Goal: Task Accomplishment & Management: Manage account settings

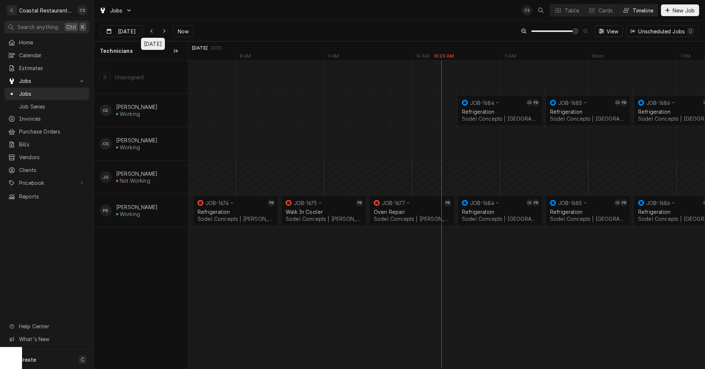
scroll to position [0, 7916]
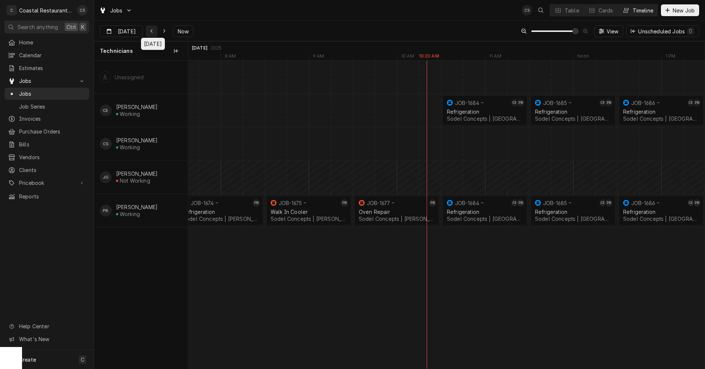
click at [151, 29] on icon "Dynamic Content Wrapper" at bounding box center [151, 31] width 3 height 5
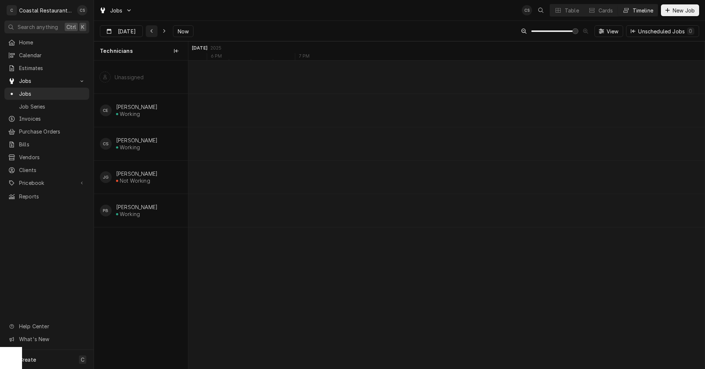
scroll to position [0, 6138]
type input "[DATE]"
click at [367, 209] on div "Ice Machine" at bounding box center [359, 212] width 54 height 6
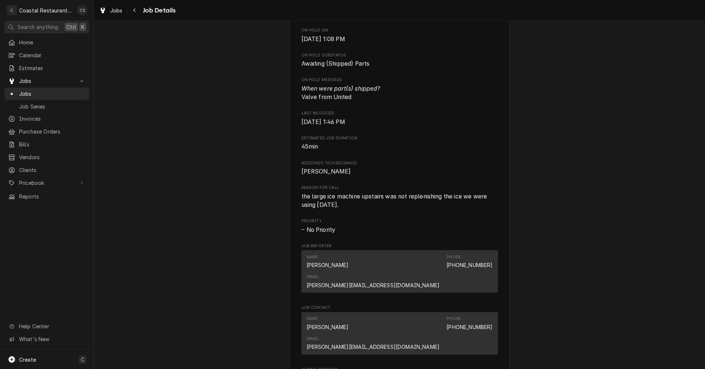
scroll to position [550, 0]
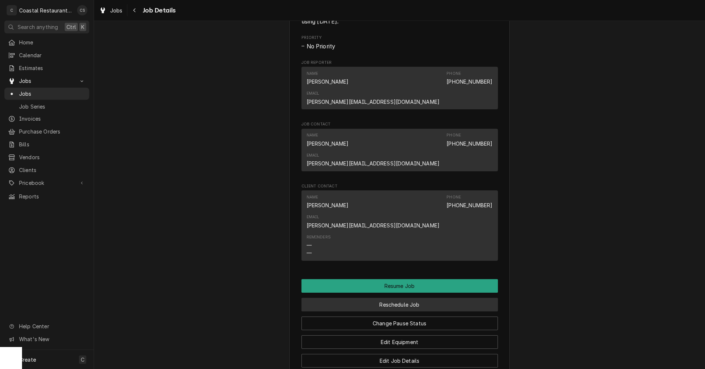
click at [401, 298] on button "Reschedule Job" at bounding box center [399, 305] width 196 height 14
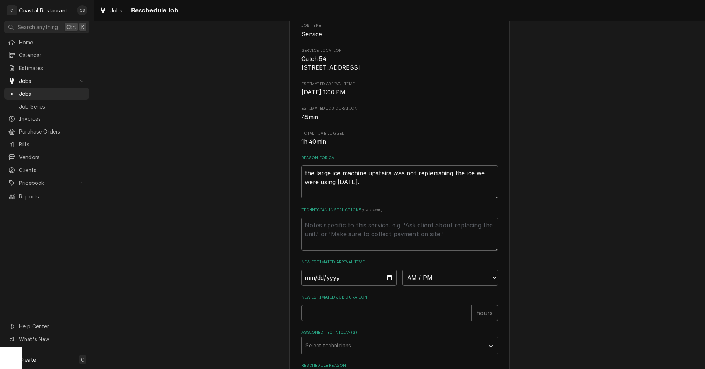
scroll to position [179, 0]
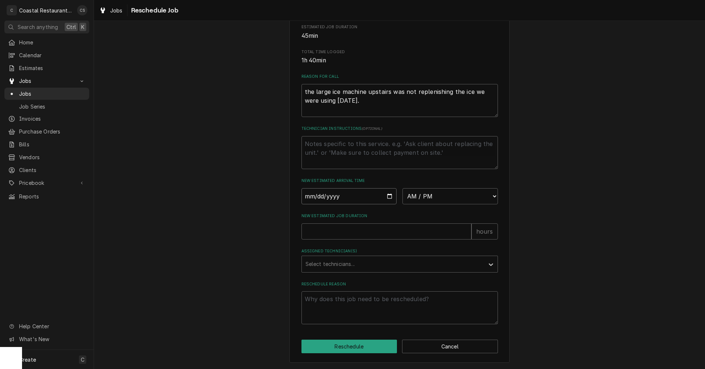
click at [387, 196] on input "Date" at bounding box center [348, 196] width 95 height 16
type textarea "x"
type input "2025-09-25"
click at [388, 196] on input "2025-09-25" at bounding box center [348, 196] width 95 height 16
type textarea "x"
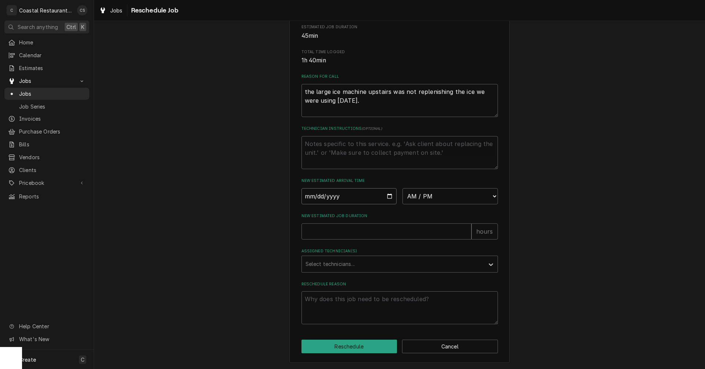
type input "2025-09-24"
click at [424, 195] on select "AM / PM 6:00 AM 6:15 AM 6:30 AM 6:45 AM 7:00 AM 7:15 AM 7:30 AM 7:45 AM 8:00 AM…" at bounding box center [449, 196] width 95 height 16
select select "13:30:00"
click at [402, 188] on select "AM / PM 6:00 AM 6:15 AM 6:30 AM 6:45 AM 7:00 AM 7:15 AM 7:30 AM 7:45 AM 8:00 AM…" at bounding box center [449, 196] width 95 height 16
click at [349, 234] on input "New Estimated Job Duration" at bounding box center [386, 231] width 170 height 16
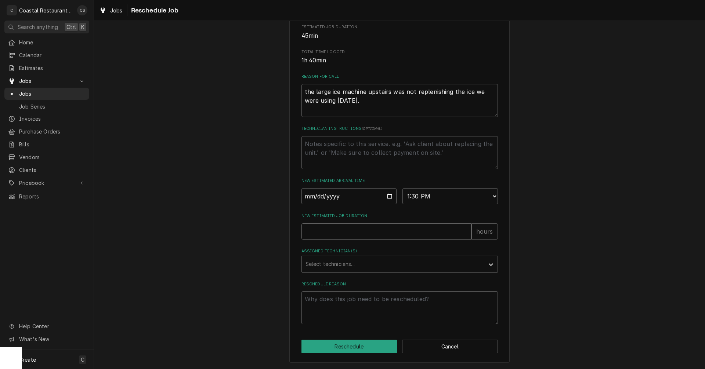
type textarea "x"
type input "1"
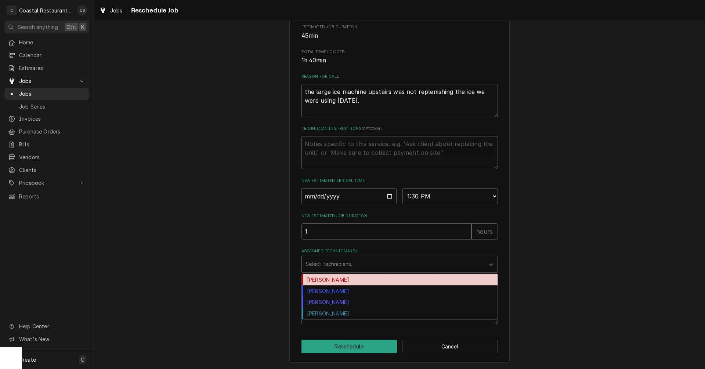
click at [346, 263] on div "Assigned Technician(s)" at bounding box center [392, 264] width 175 height 13
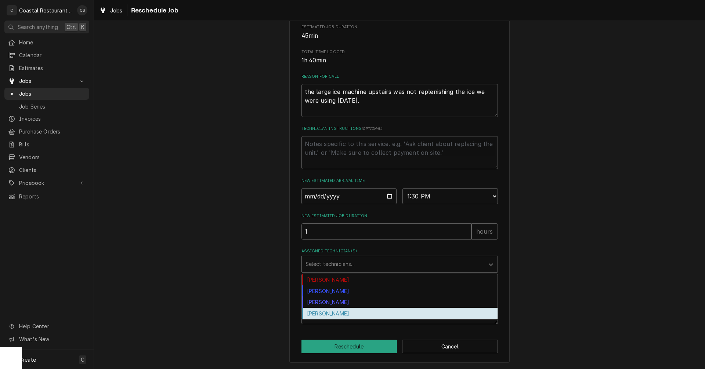
click at [340, 314] on div "[PERSON_NAME]" at bounding box center [400, 313] width 196 height 11
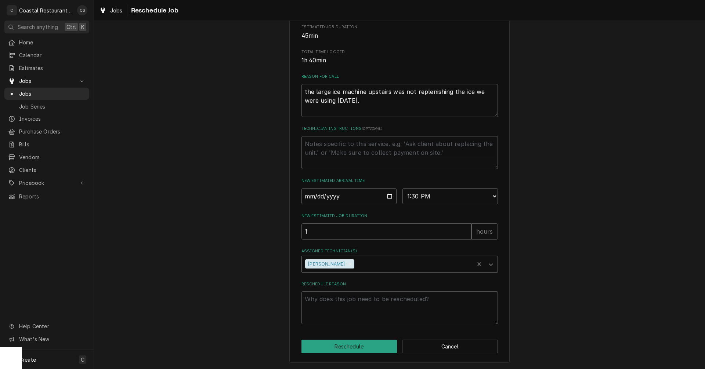
click at [356, 263] on div "Assigned Technician(s)" at bounding box center [413, 264] width 114 height 13
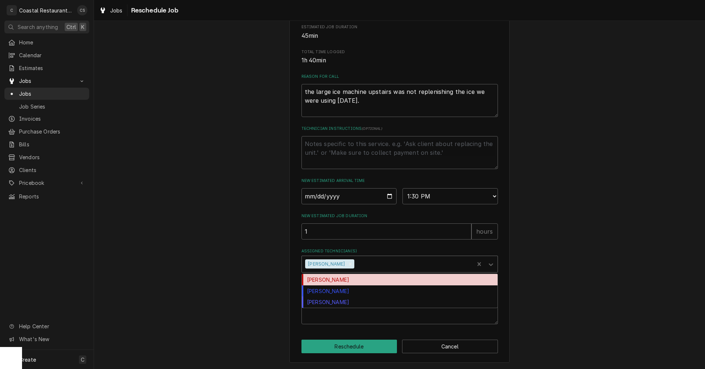
click at [342, 281] on div "[PERSON_NAME]" at bounding box center [400, 279] width 196 height 11
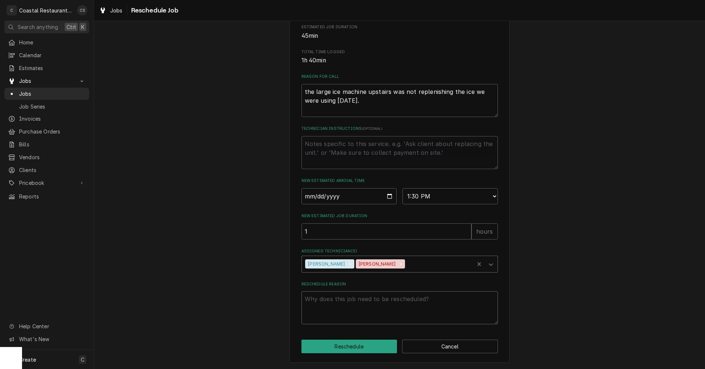
click at [354, 303] on textarea "Reschedule Reason" at bounding box center [399, 307] width 196 height 33
type textarea "x"
type textarea "P"
type textarea "x"
type textarea "Pa"
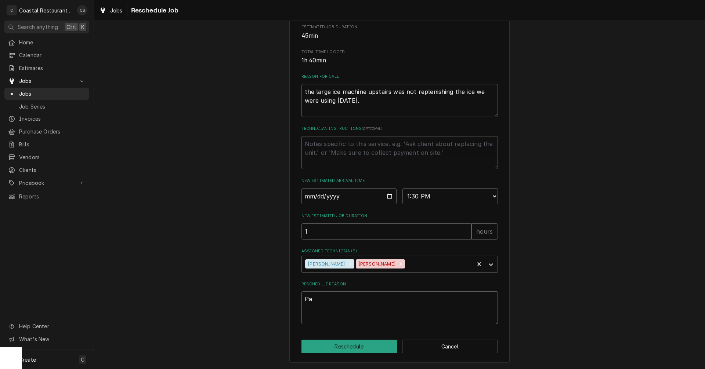
type textarea "x"
type textarea "Par"
type textarea "x"
type textarea "Part"
type textarea "x"
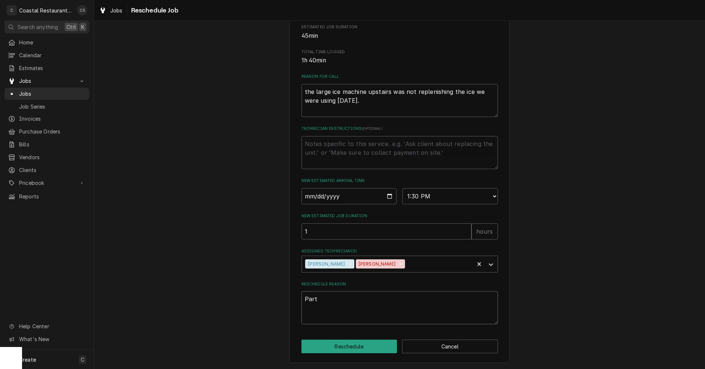
type textarea "Parts"
type textarea "x"
type textarea "Parts"
click at [356, 349] on button "Reschedule" at bounding box center [349, 347] width 96 height 14
type textarea "x"
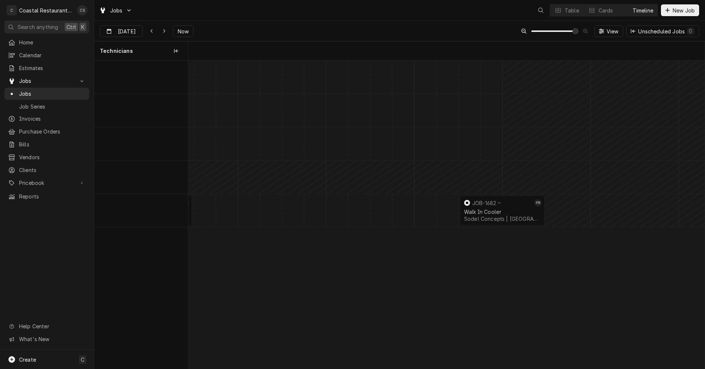
scroll to position [0, 10233]
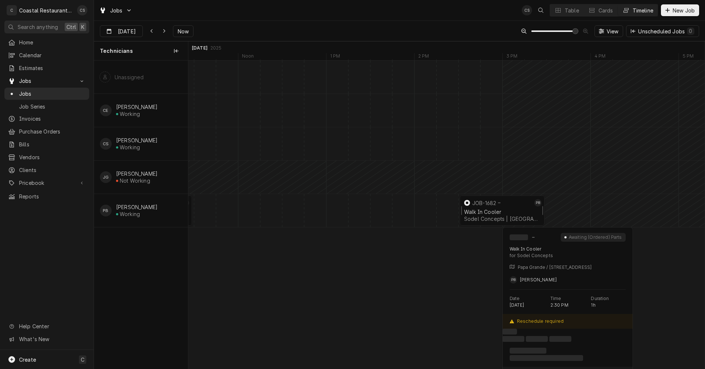
click at [506, 211] on div "Walk In Cooler" at bounding box center [502, 212] width 76 height 6
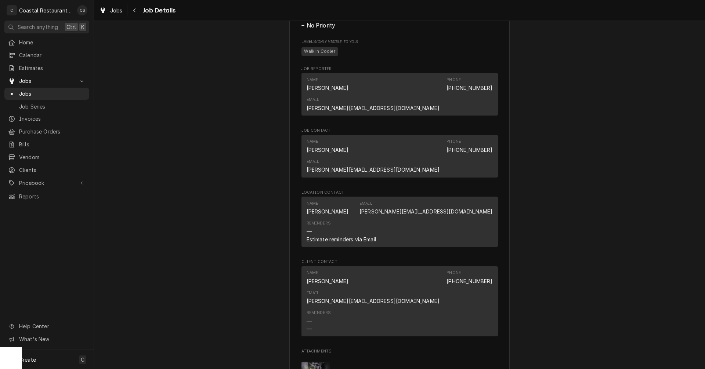
scroll to position [697, 0]
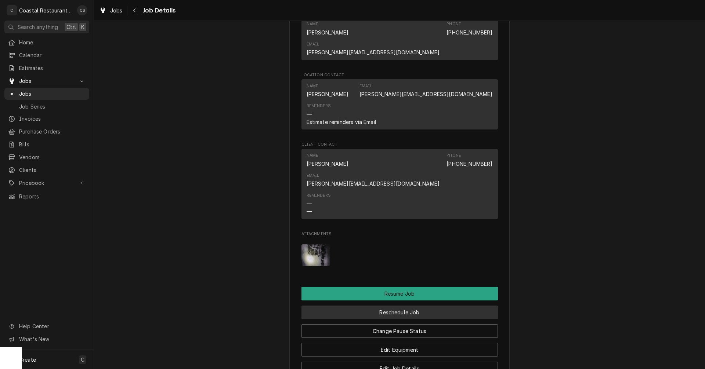
click at [388, 306] on button "Reschedule Job" at bounding box center [399, 313] width 196 height 14
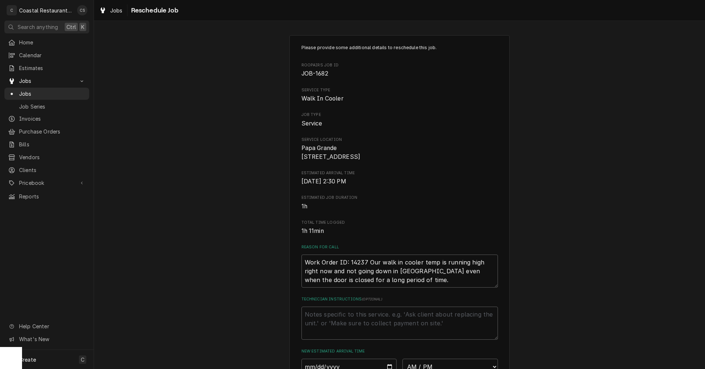
scroll to position [147, 0]
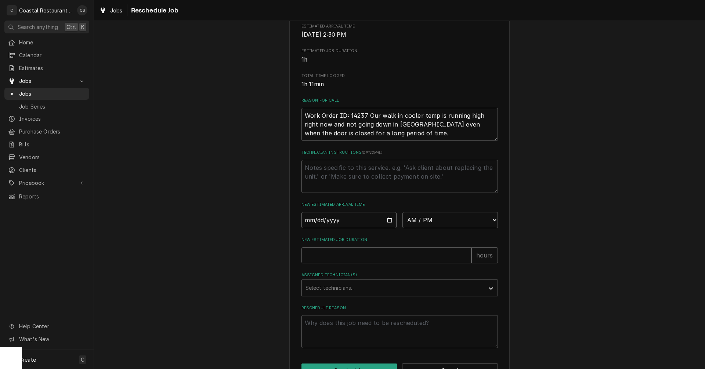
click at [386, 228] on input "Date" at bounding box center [348, 220] width 95 height 16
type textarea "x"
type input "2025-09-24"
click at [411, 228] on select "AM / PM 6:00 AM 6:15 AM 6:30 AM 6:45 AM 7:00 AM 7:15 AM 7:30 AM 7:45 AM 8:00 AM…" at bounding box center [449, 220] width 95 height 16
select select "14:30:00"
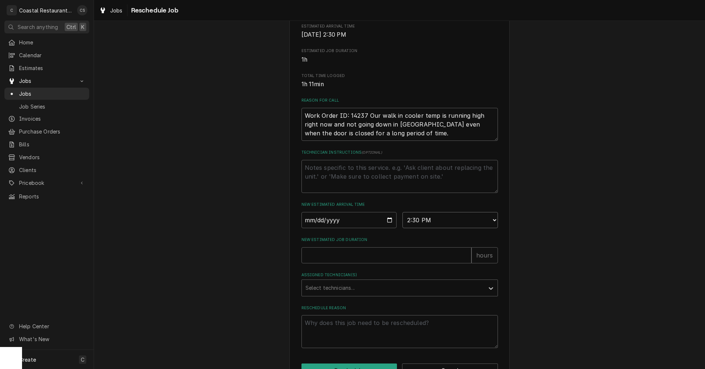
click at [402, 221] on select "AM / PM 6:00 AM 6:15 AM 6:30 AM 6:45 AM 7:00 AM 7:15 AM 7:30 AM 7:45 AM 8:00 AM…" at bounding box center [449, 220] width 95 height 16
click at [363, 263] on input "New Estimated Job Duration" at bounding box center [386, 255] width 170 height 16
type textarea "x"
type input "1"
click at [348, 295] on div "Assigned Technician(s)" at bounding box center [392, 287] width 175 height 13
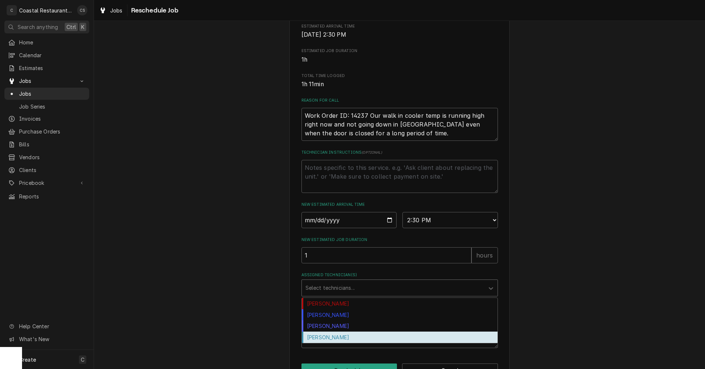
click at [338, 343] on div "[PERSON_NAME]" at bounding box center [400, 337] width 196 height 11
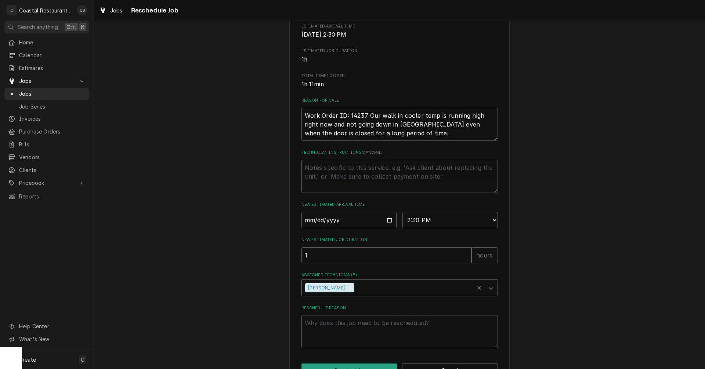
click at [356, 295] on div "Assigned Technician(s)" at bounding box center [413, 287] width 114 height 13
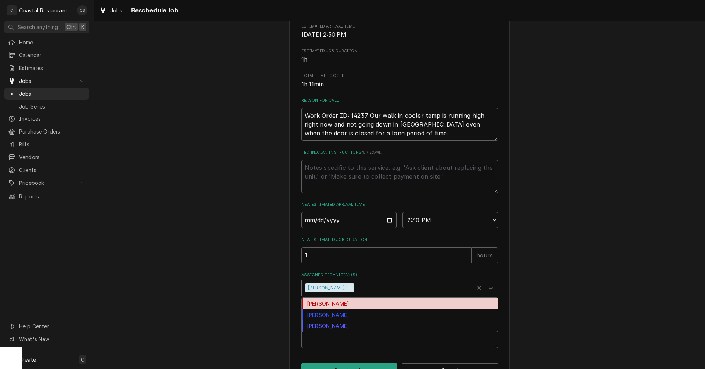
click at [348, 309] on div "[PERSON_NAME]" at bounding box center [400, 303] width 196 height 11
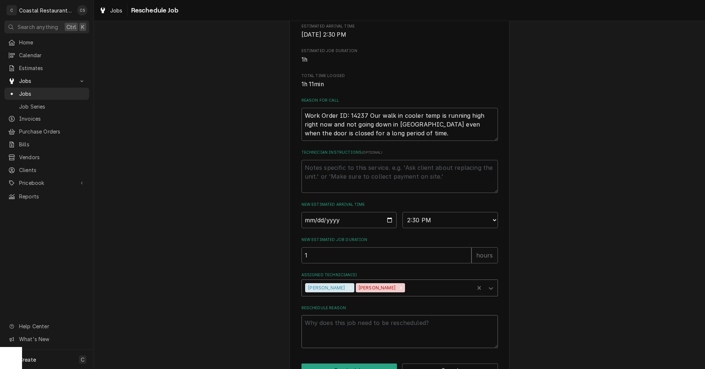
click at [350, 341] on textarea "Reschedule Reason" at bounding box center [399, 331] width 196 height 33
type textarea "x"
type textarea "P"
type textarea "x"
type textarea "Pa"
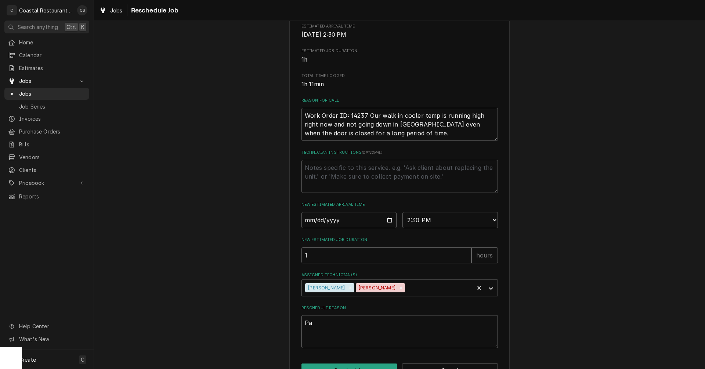
type textarea "x"
type textarea "Par"
type textarea "x"
type textarea "Part"
type textarea "x"
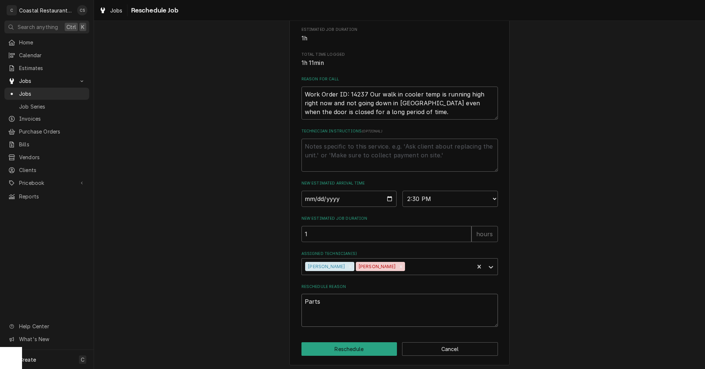
scroll to position [179, 0]
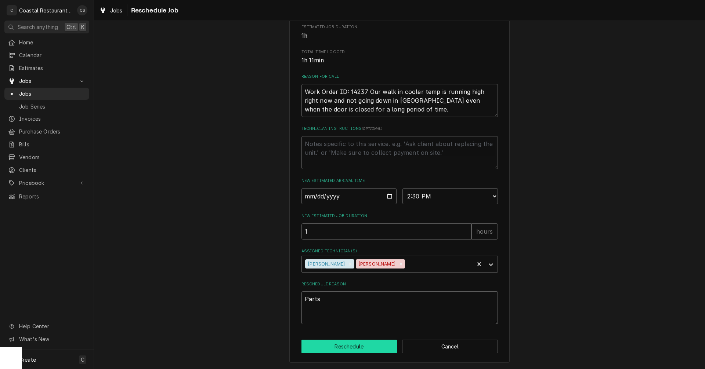
type textarea "Parts"
click at [370, 349] on button "Reschedule" at bounding box center [349, 347] width 96 height 14
type textarea "x"
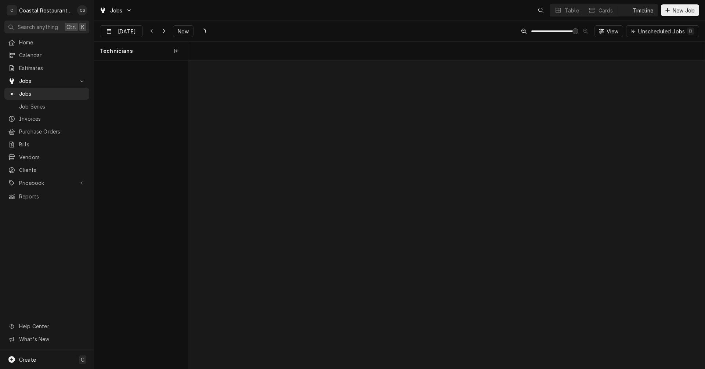
scroll to position [0, 10233]
click at [165, 29] on icon "Dynamic Content Wrapper" at bounding box center [164, 31] width 3 height 5
type input "[DATE]"
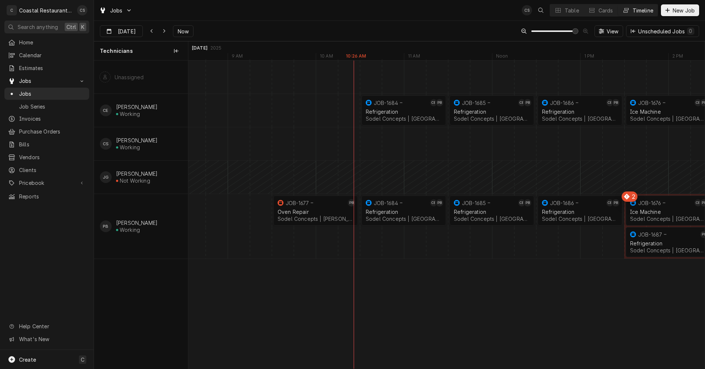
scroll to position [0, 12063]
